Goal: Find specific page/section: Find specific page/section

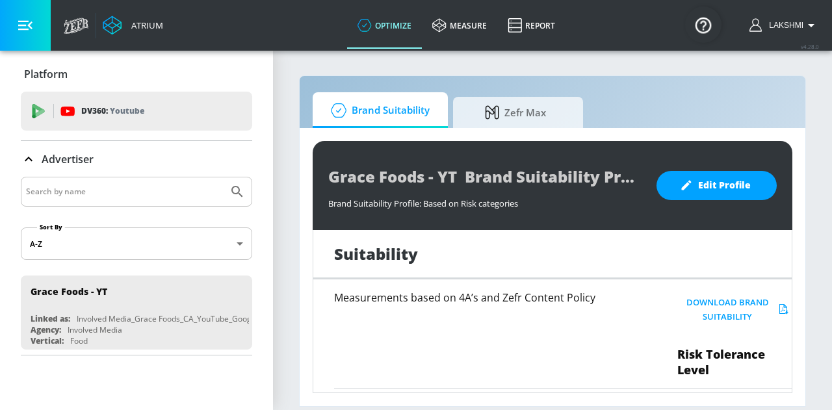
click at [395, 118] on span "Brand Suitability" at bounding box center [378, 110] width 104 height 31
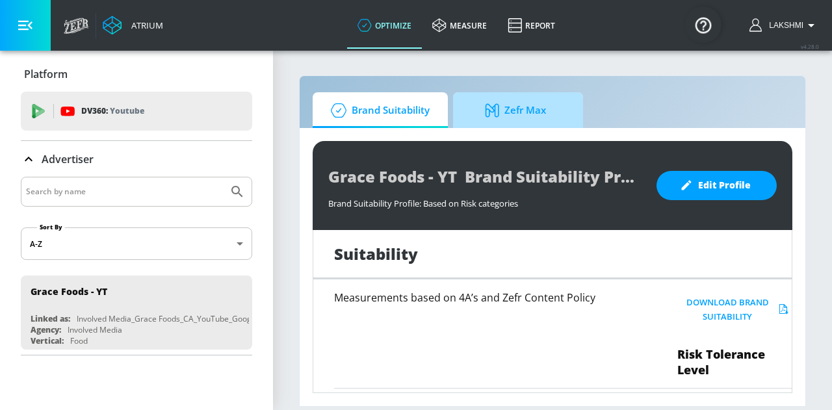
click at [497, 110] on icon at bounding box center [495, 110] width 20 height 14
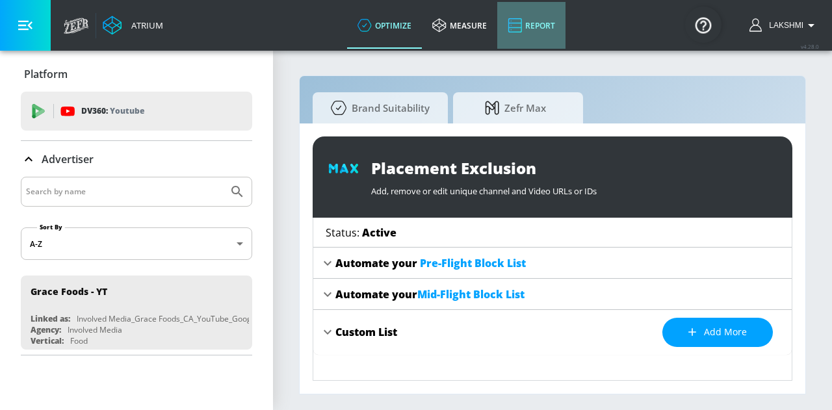
click at [544, 18] on link "Report" at bounding box center [531, 25] width 68 height 47
